Goal: Information Seeking & Learning: Learn about a topic

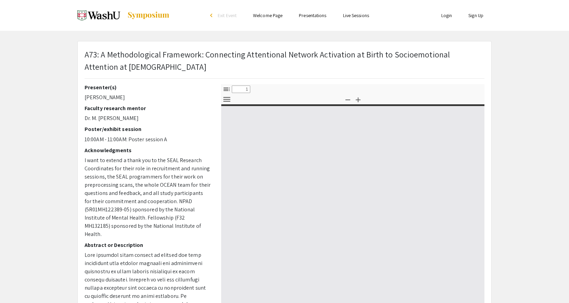
select select "custom"
type input "0"
select select "custom"
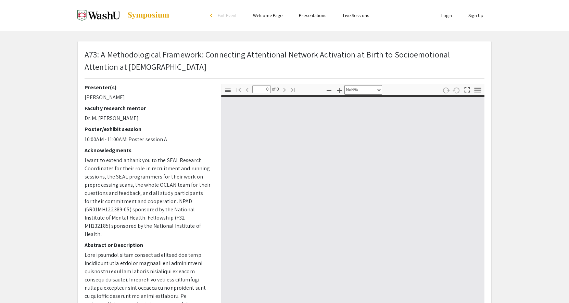
type input "1"
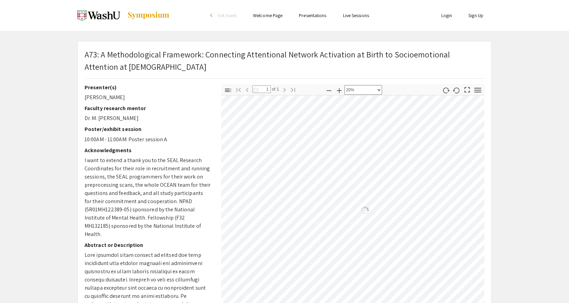
select select "custom"
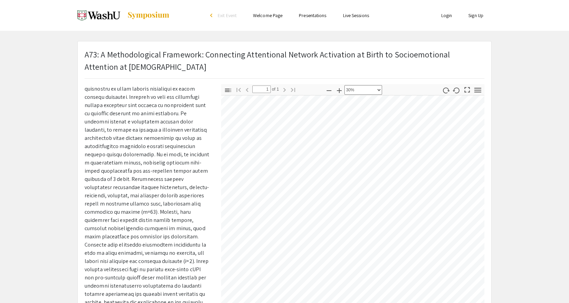
scroll to position [229, 0]
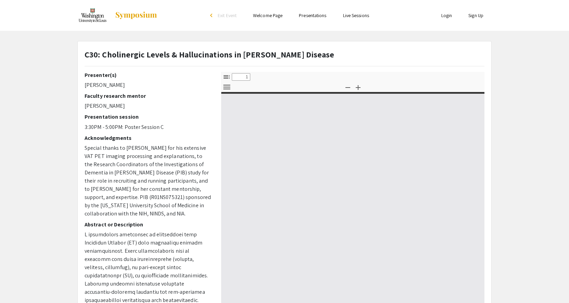
select select "custom"
type input "0"
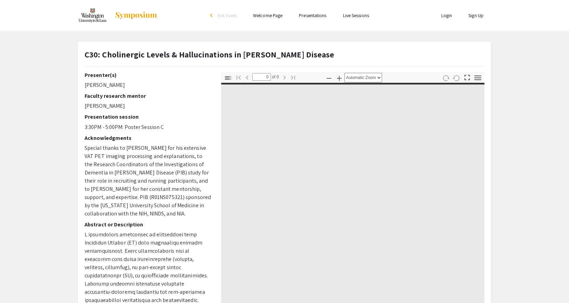
select select "custom"
type input "1"
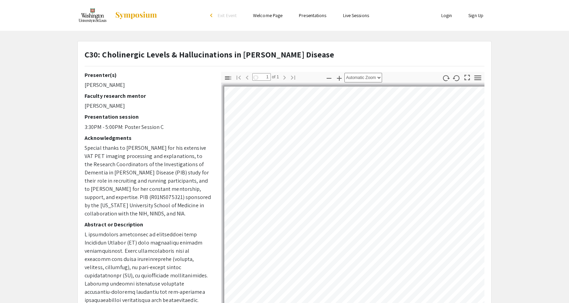
select select "auto"
